Goal: Task Accomplishment & Management: Manage account settings

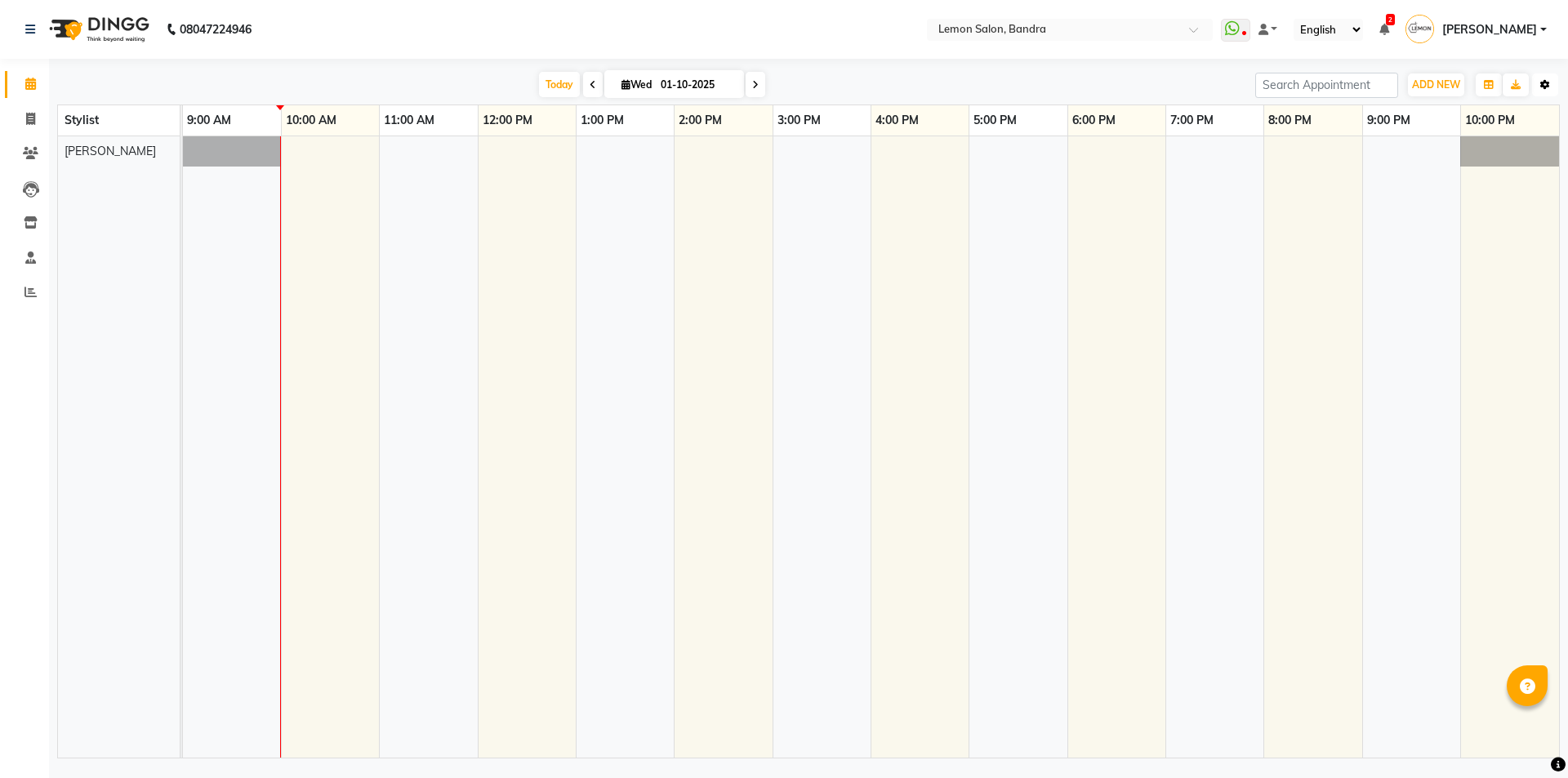
click at [1538, 85] on button "Toggle Dropdown" at bounding box center [1545, 85] width 26 height 23
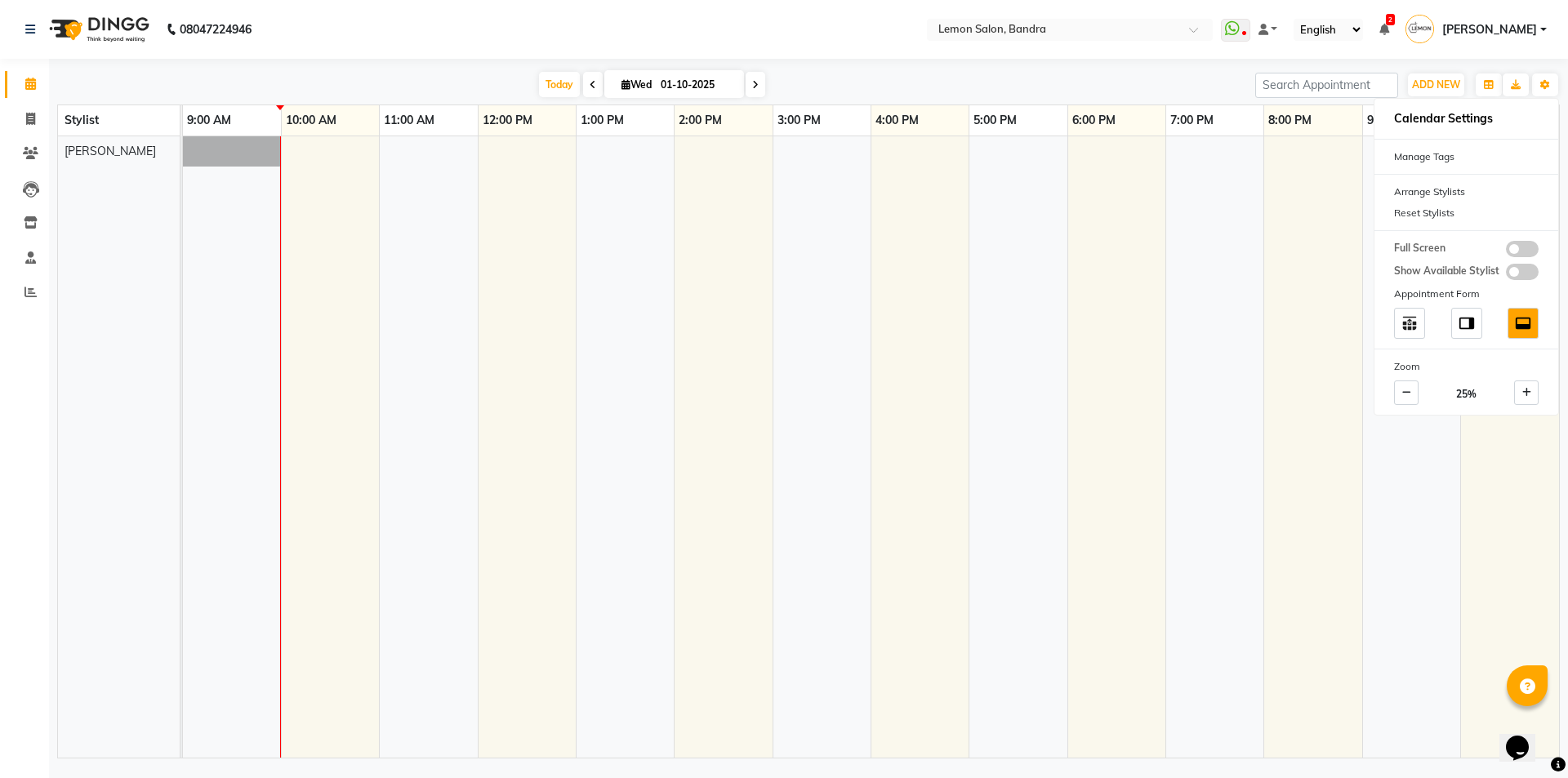
click at [21, 35] on div "08047224946" at bounding box center [138, 30] width 251 height 46
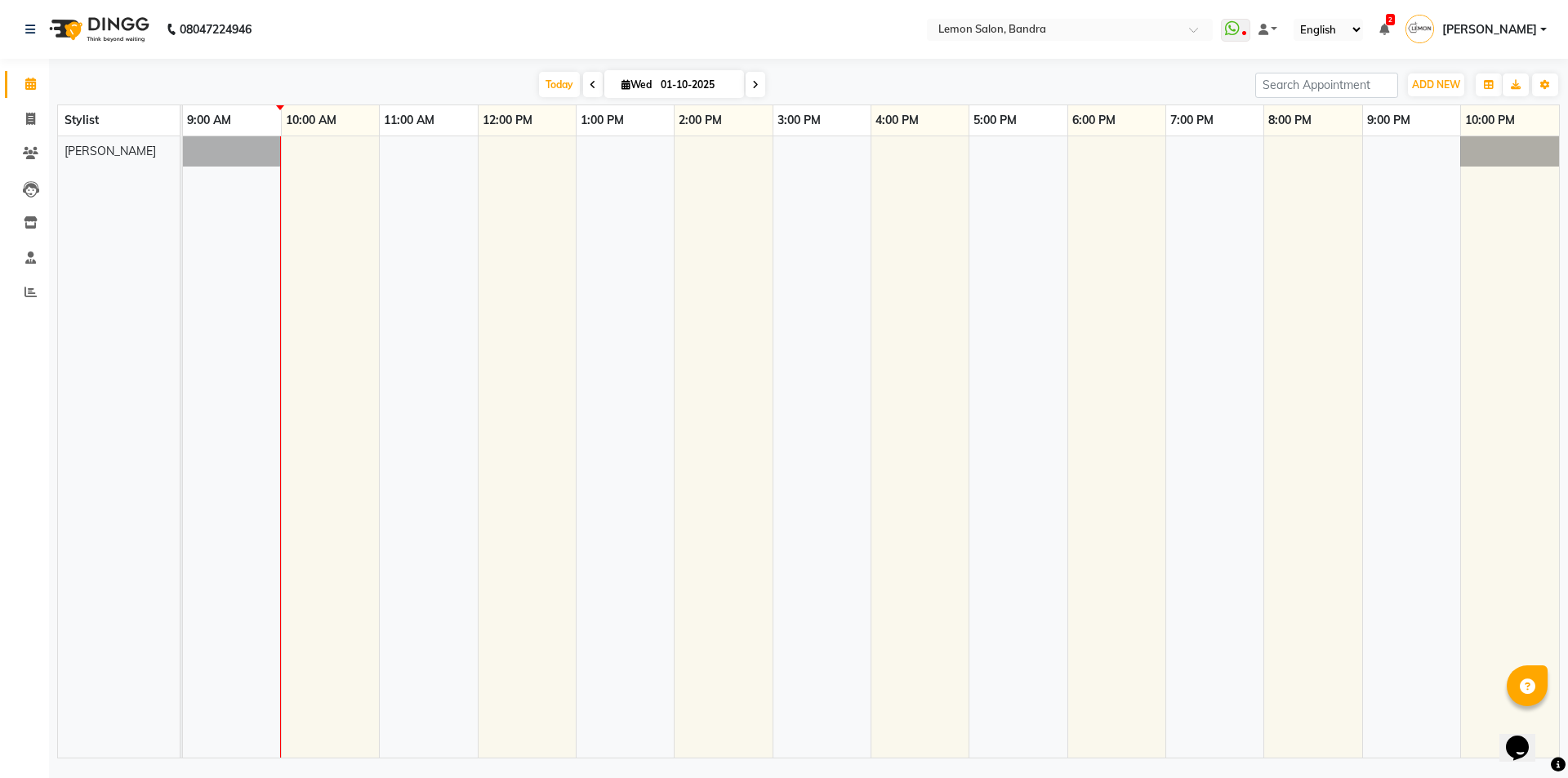
click at [1540, 34] on link "[PERSON_NAME]" at bounding box center [1476, 30] width 141 height 27
click at [1460, 121] on link "Sign out" at bounding box center [1463, 117] width 150 height 25
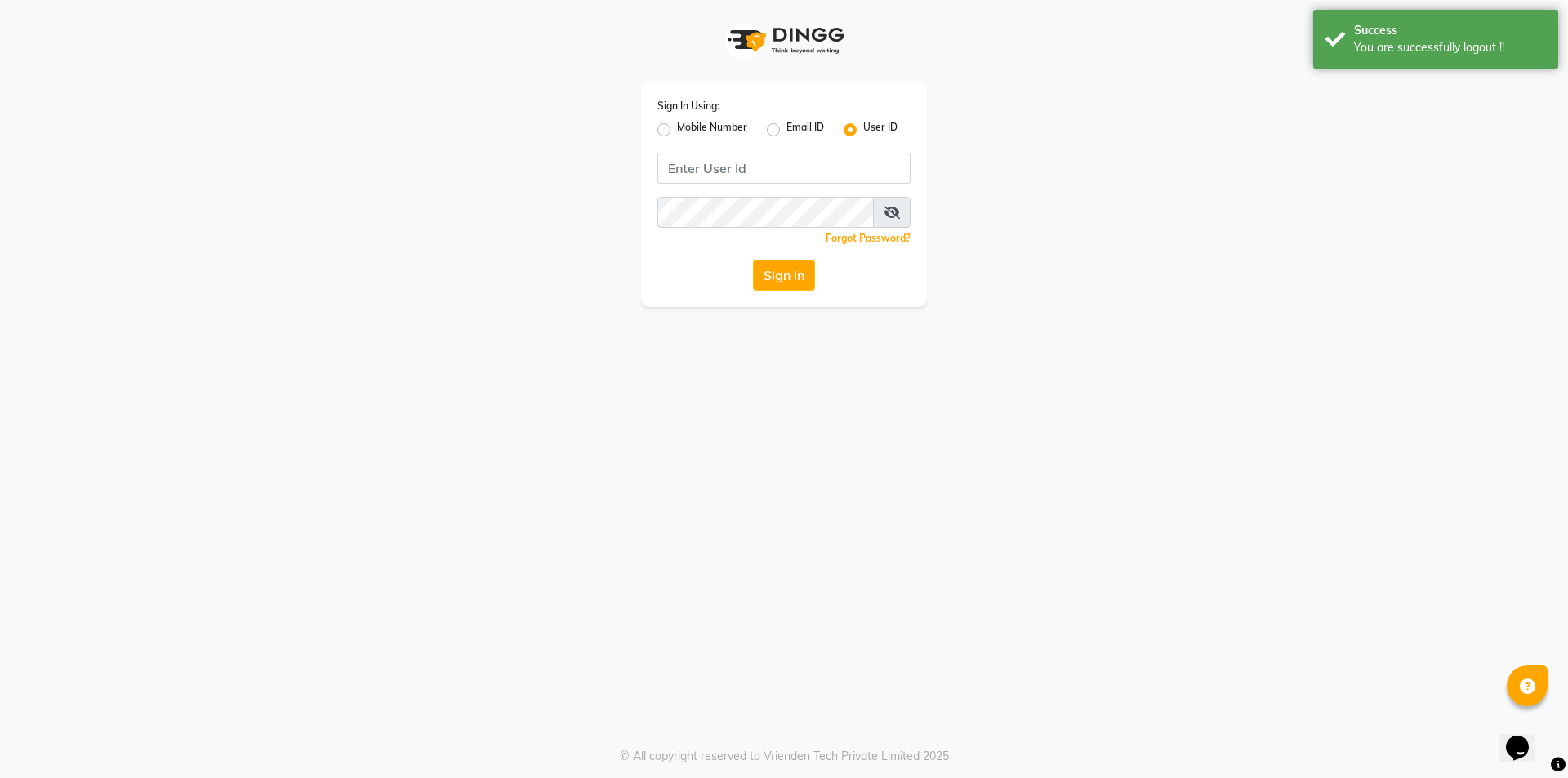
click at [677, 123] on label "Mobile Number" at bounding box center [712, 130] width 70 height 20
click at [677, 123] on input "Mobile Number" at bounding box center [682, 125] width 11 height 11
radio input "true"
radio input "false"
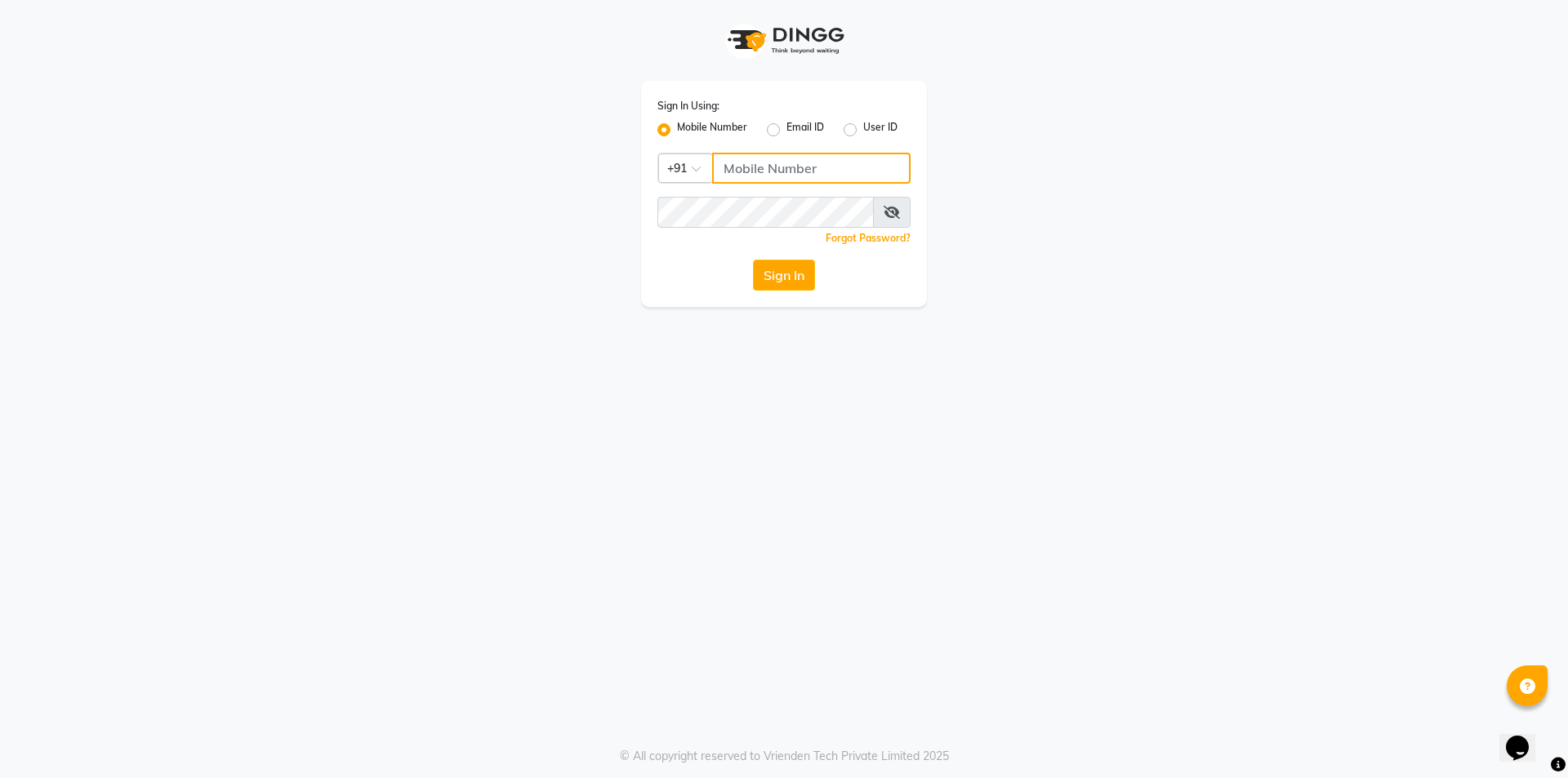
click at [892, 163] on input "Username" at bounding box center [810, 168] width 198 height 31
type input "9"
type input "8433730207"
click at [805, 268] on button "Sign In" at bounding box center [784, 275] width 62 height 31
